Goal: Navigation & Orientation: Find specific page/section

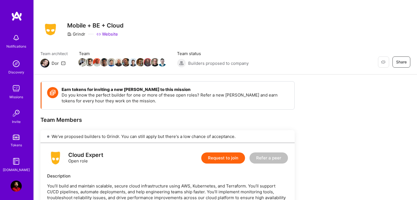
click at [14, 91] on img at bounding box center [16, 88] width 11 height 11
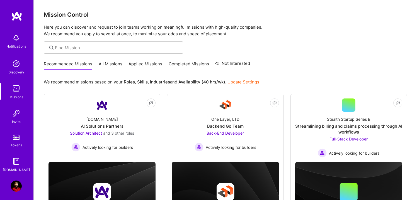
click at [106, 65] on link "All Missions" at bounding box center [111, 65] width 24 height 9
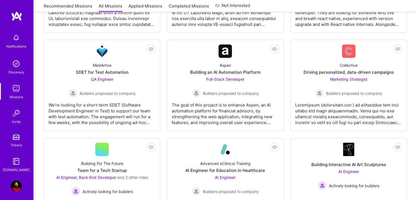
scroll to position [168, 0]
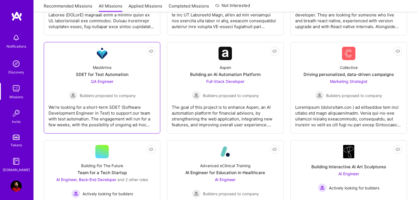
click at [110, 88] on div "QA Engineer Builders proposed to company" at bounding box center [102, 89] width 67 height 21
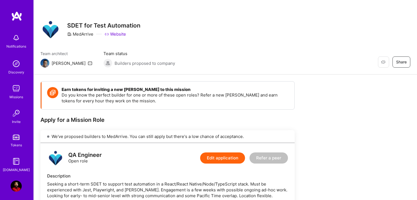
click at [46, 64] on img at bounding box center [44, 63] width 9 height 9
click at [17, 90] on img at bounding box center [16, 88] width 11 height 11
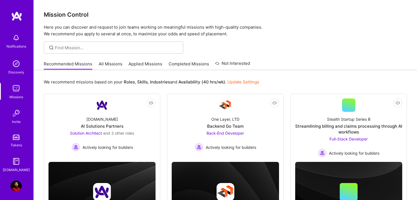
click at [108, 63] on link "All Missions" at bounding box center [111, 65] width 24 height 9
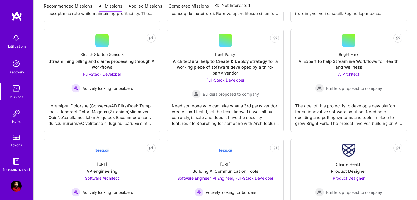
scroll to position [697, 0]
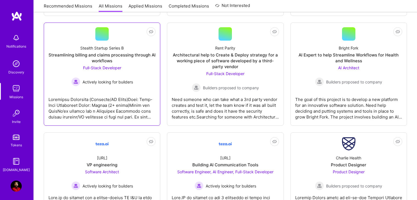
click at [127, 86] on div "Actively looking for builders" at bounding box center [102, 82] width 62 height 9
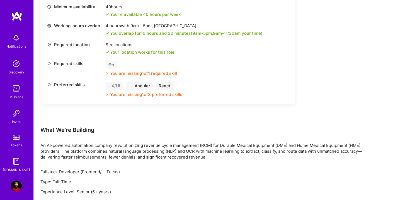
scroll to position [229, 0]
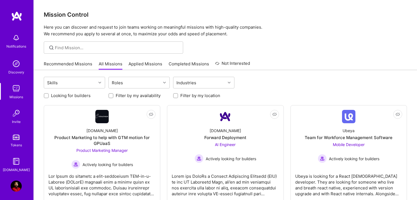
click at [140, 64] on link "Applied Missions" at bounding box center [146, 65] width 34 height 9
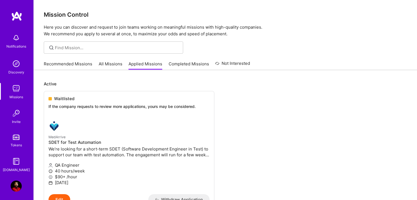
click at [105, 62] on link "All Missions" at bounding box center [111, 65] width 24 height 9
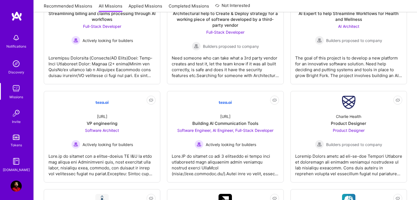
scroll to position [739, 0]
